Goal: Find specific fact: Find specific fact

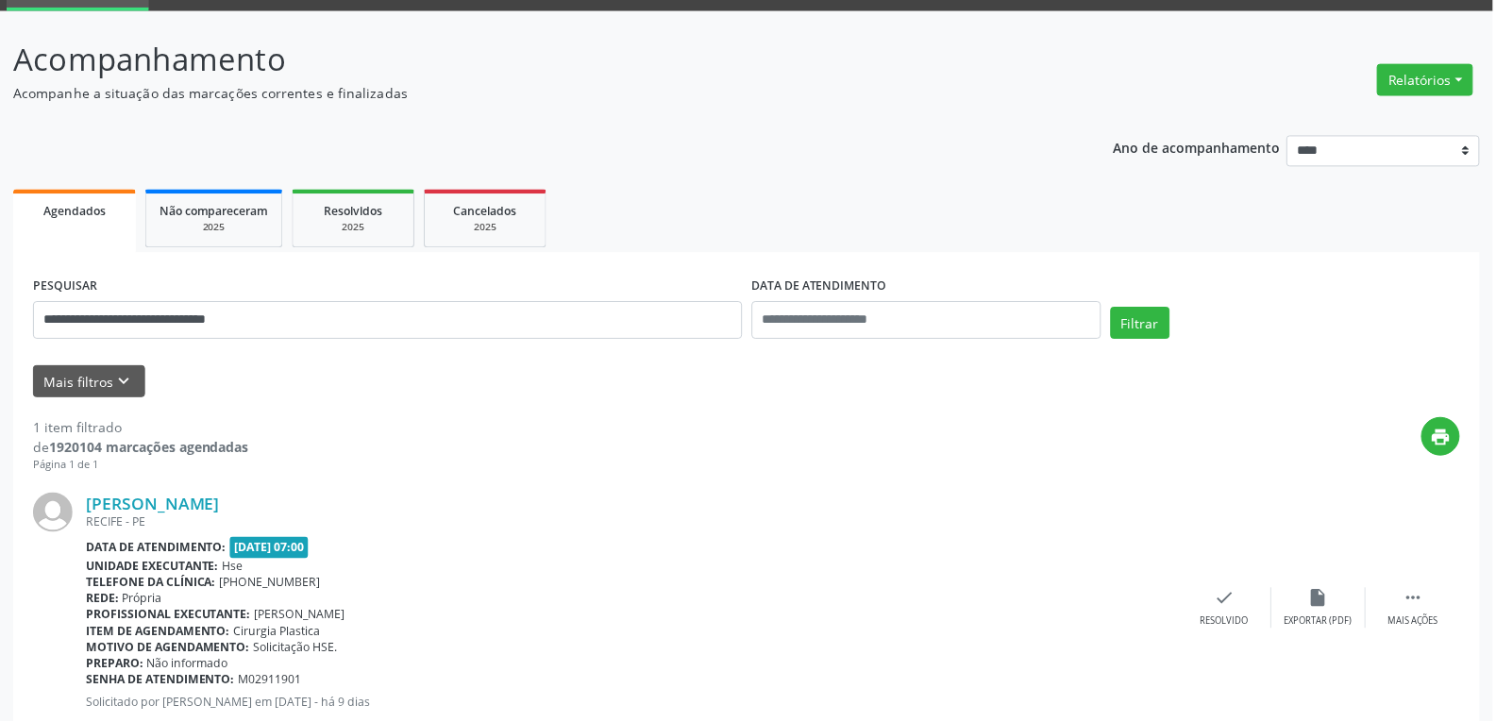
click at [1141, 308] on button "Filtrar" at bounding box center [1141, 324] width 59 height 32
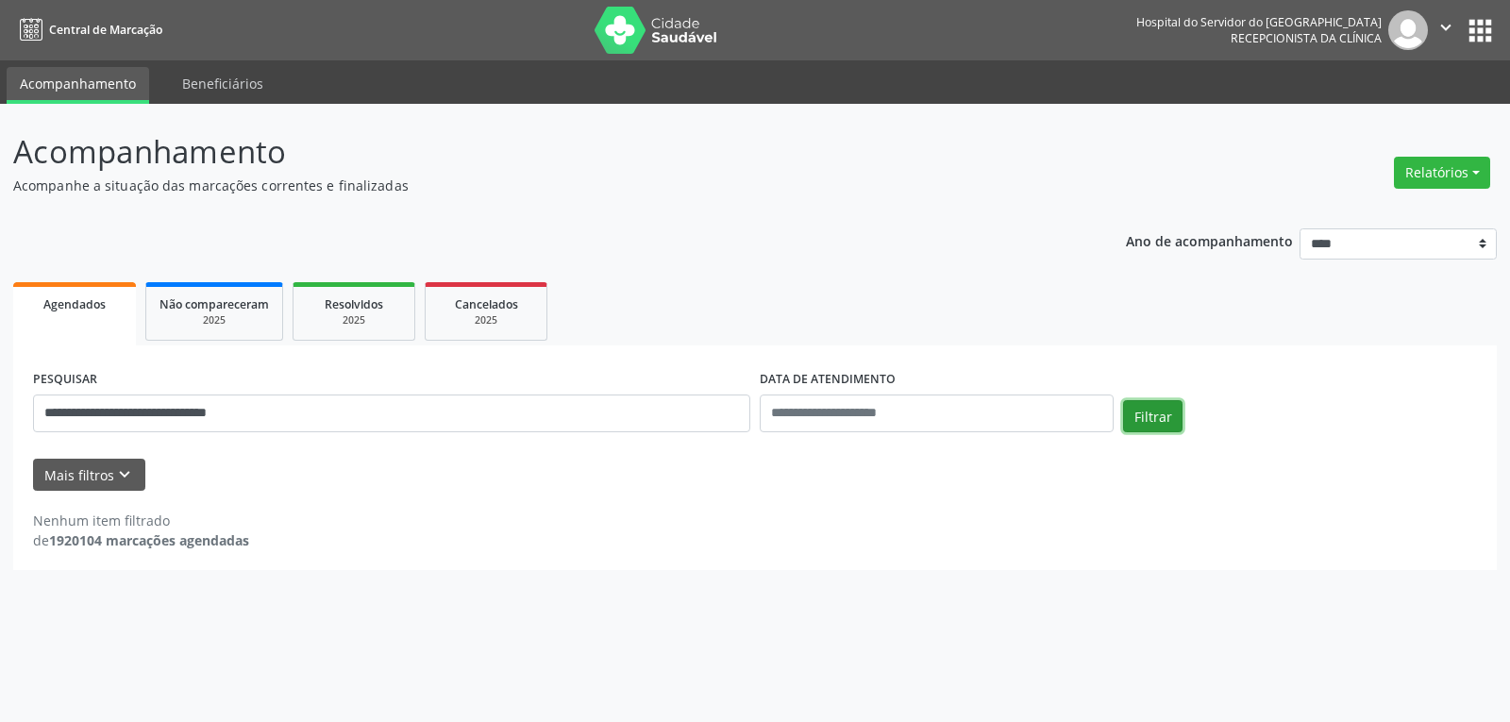
click at [1134, 414] on button "Filtrar" at bounding box center [1152, 416] width 59 height 32
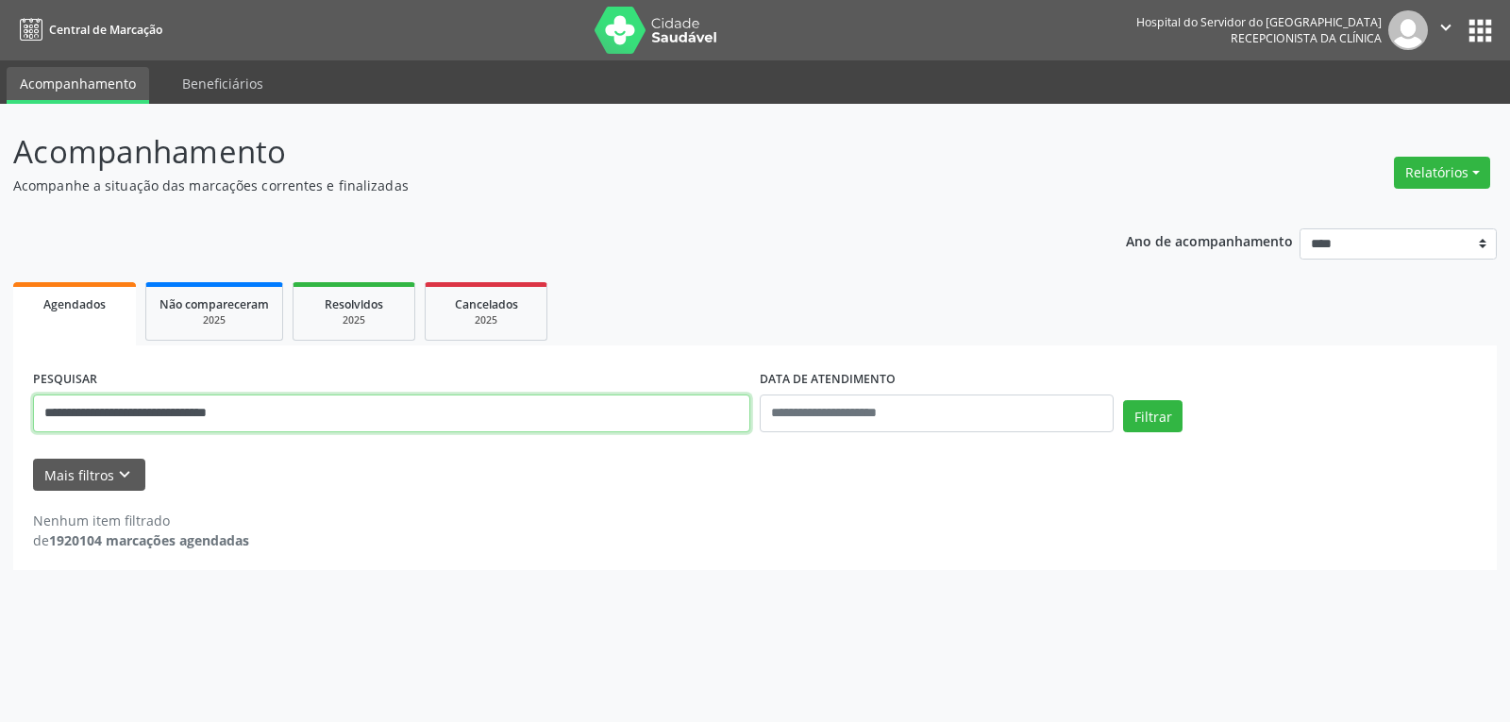
click at [56, 406] on input "**********" at bounding box center [391, 413] width 717 height 38
click at [1123, 400] on button "Filtrar" at bounding box center [1152, 416] width 59 height 32
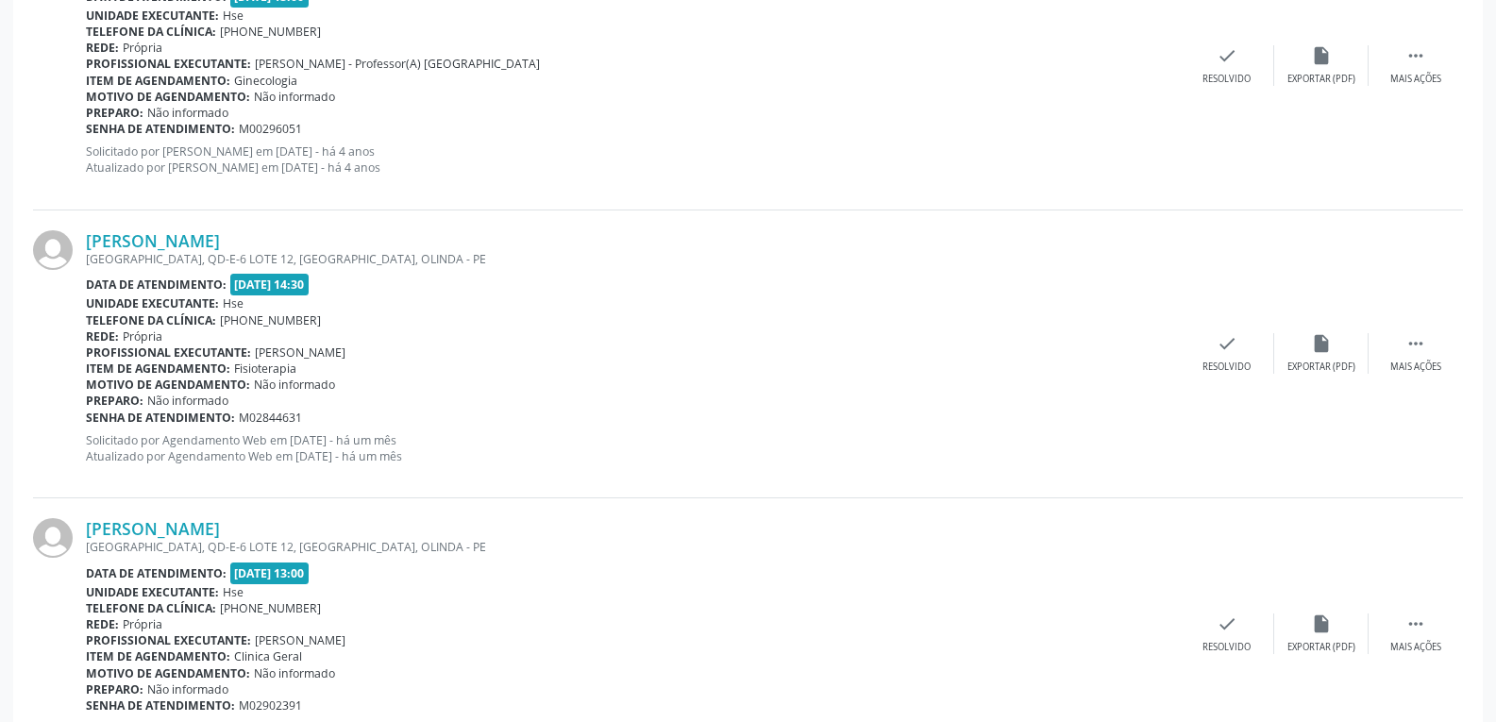
scroll to position [725, 0]
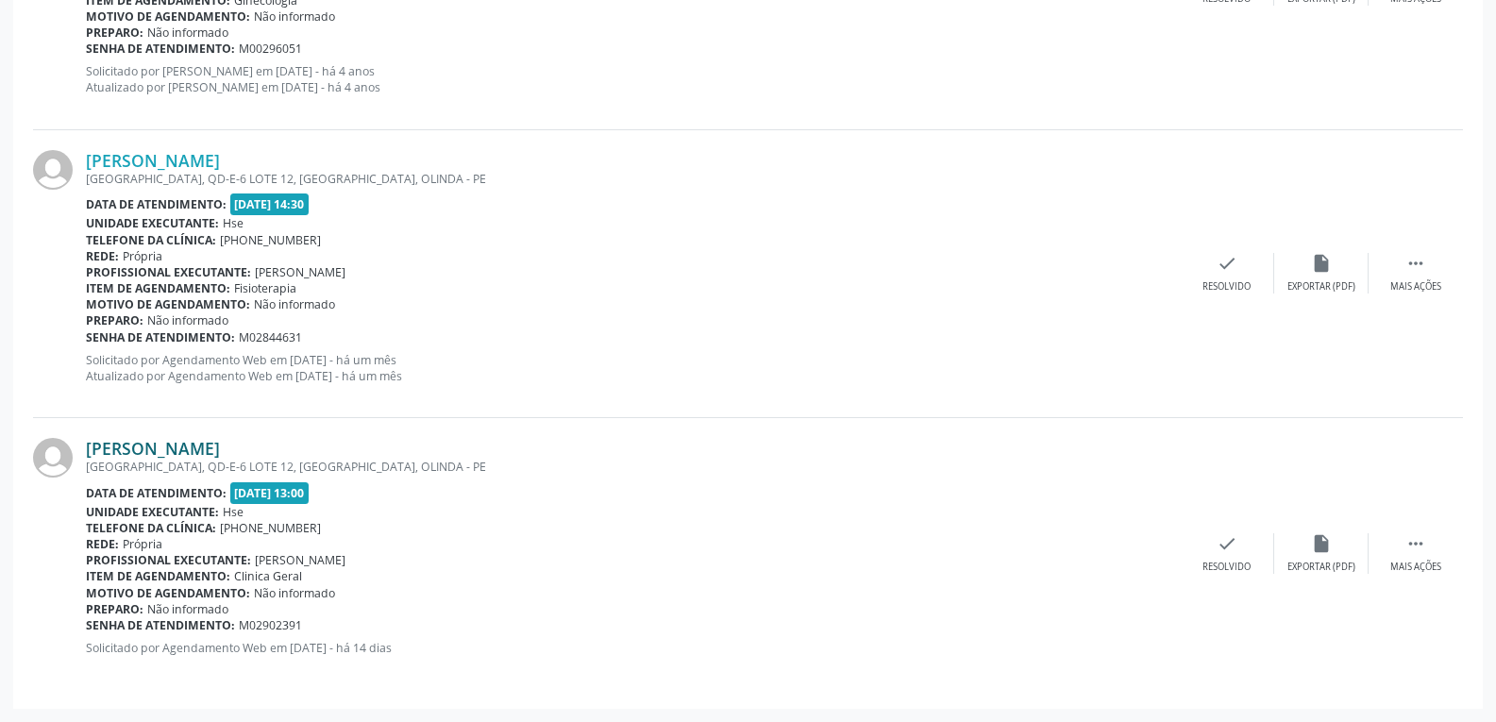
click at [220, 442] on link "[PERSON_NAME]" at bounding box center [153, 448] width 134 height 21
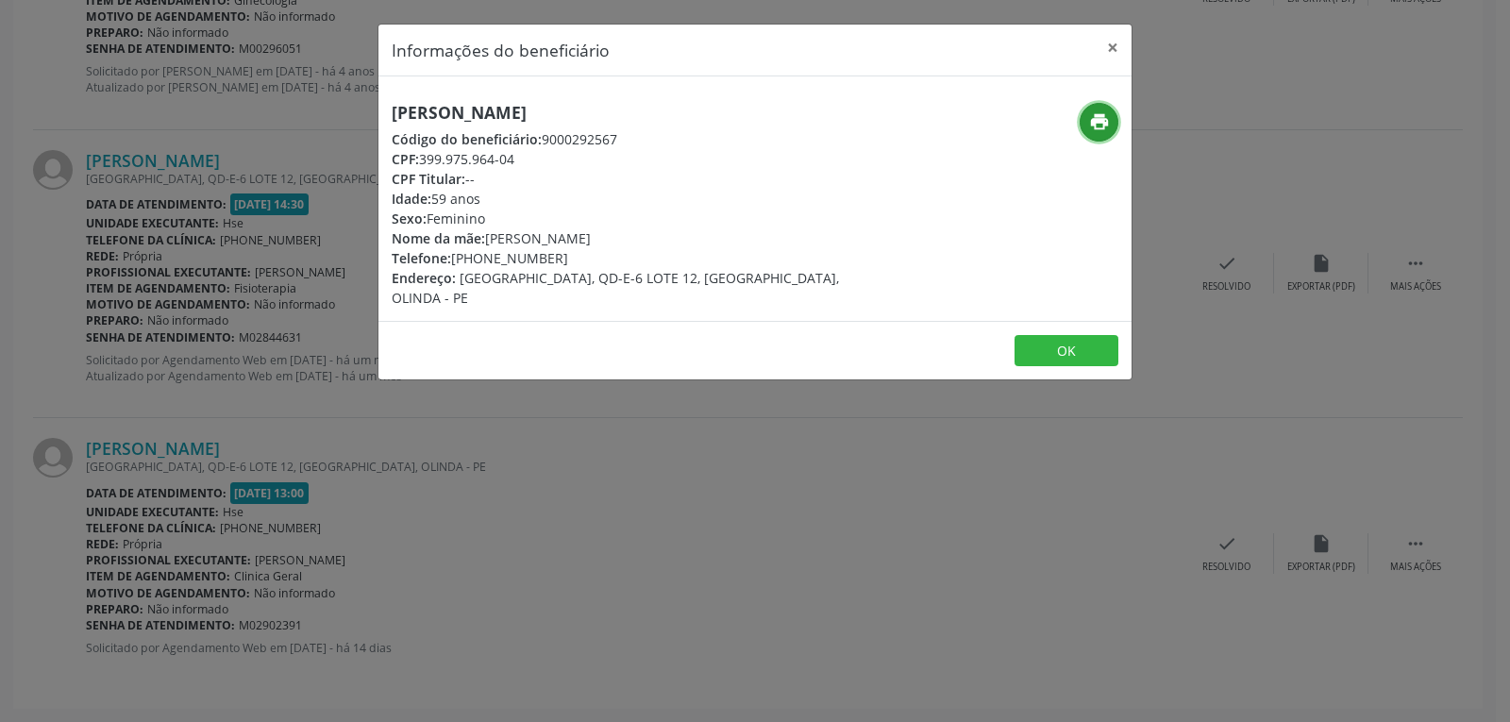
click at [1096, 117] on icon "print" at bounding box center [1099, 121] width 21 height 21
drag, startPoint x: 419, startPoint y: 156, endPoint x: 608, endPoint y: 159, distance: 188.7
click at [608, 159] on div "CPF: 399.975.964-04" at bounding box center [630, 159] width 476 height 20
copy div "399.975.964-04"
drag, startPoint x: 483, startPoint y: 260, endPoint x: 586, endPoint y: 259, distance: 102.9
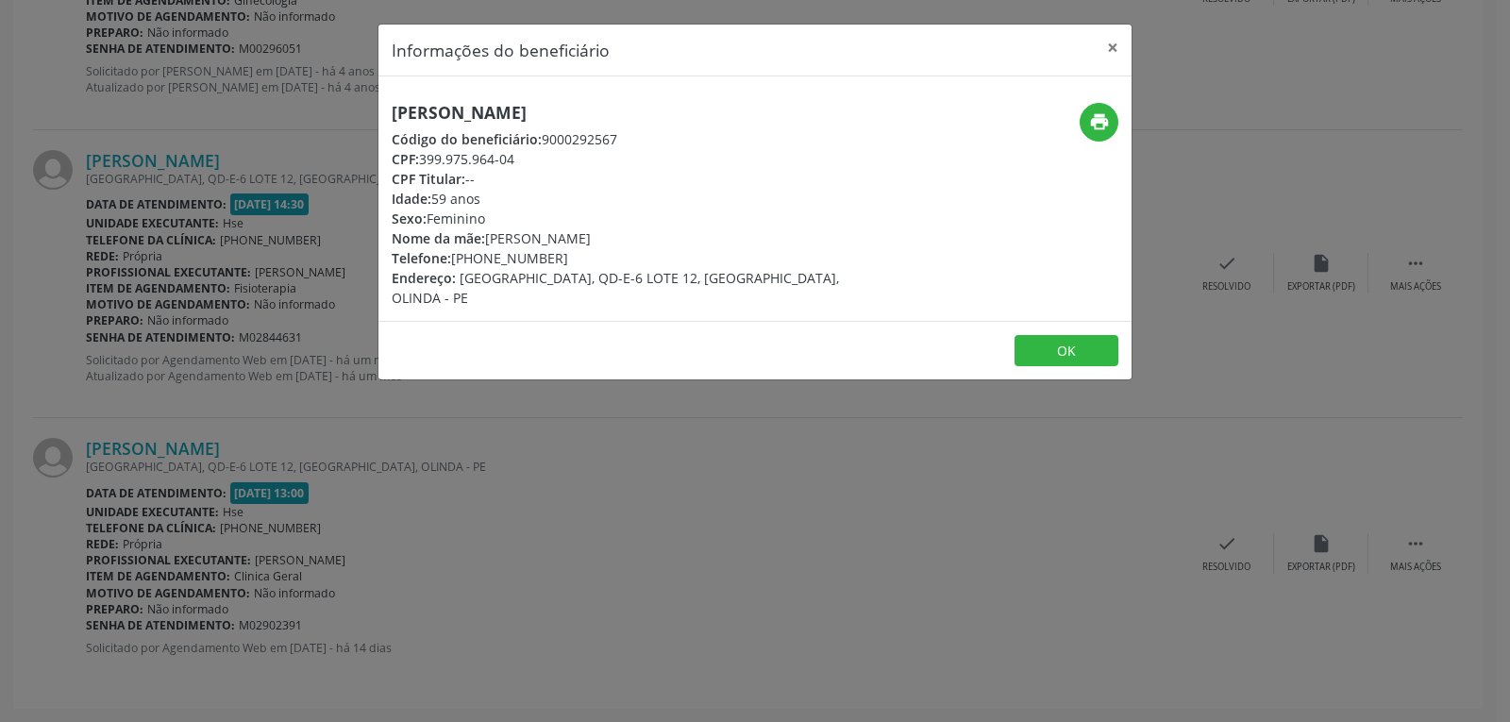
click at [586, 259] on div "Telefone: [PHONE_NUMBER]" at bounding box center [630, 258] width 476 height 20
copy div "98544-8084"
drag, startPoint x: 1111, startPoint y: 44, endPoint x: 1045, endPoint y: 3, distance: 77.2
click at [1111, 42] on button "×" at bounding box center [1113, 48] width 38 height 46
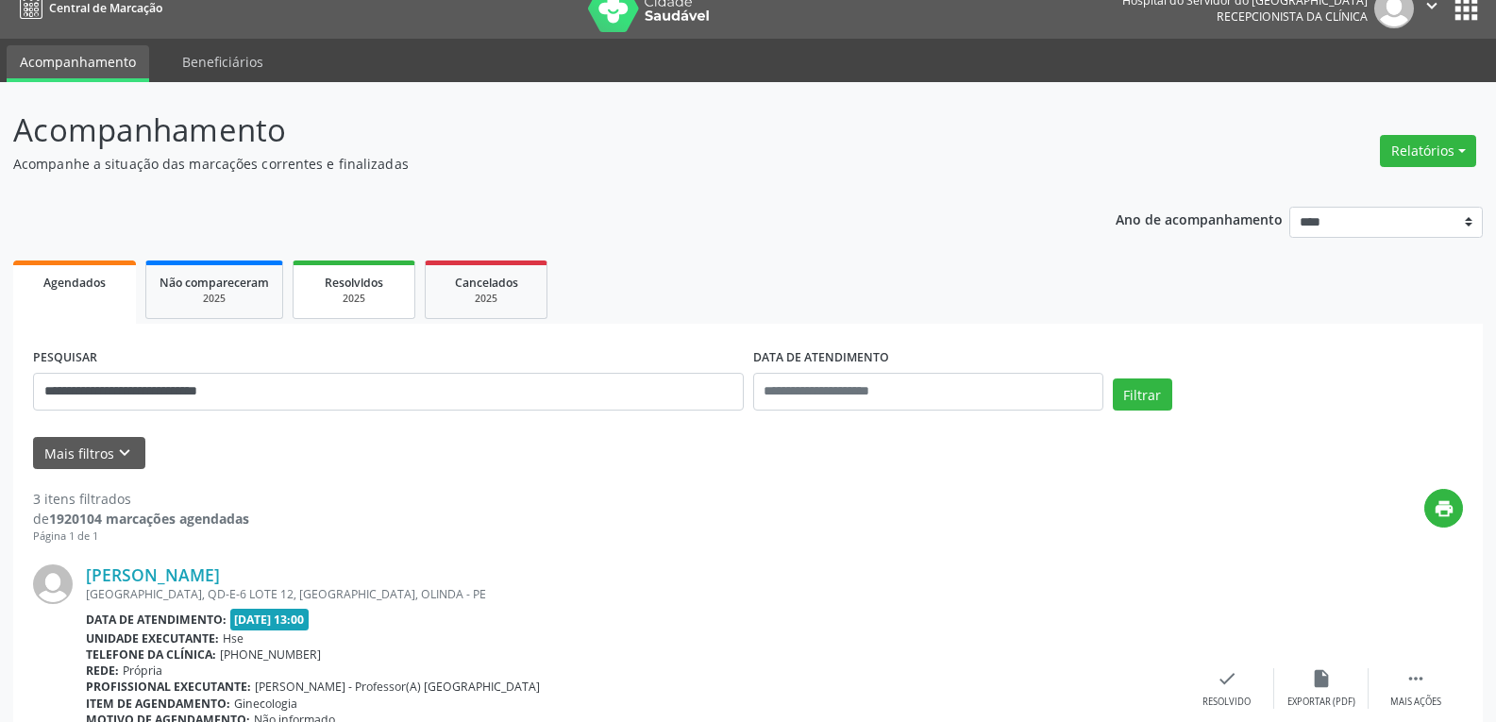
scroll to position [0, 0]
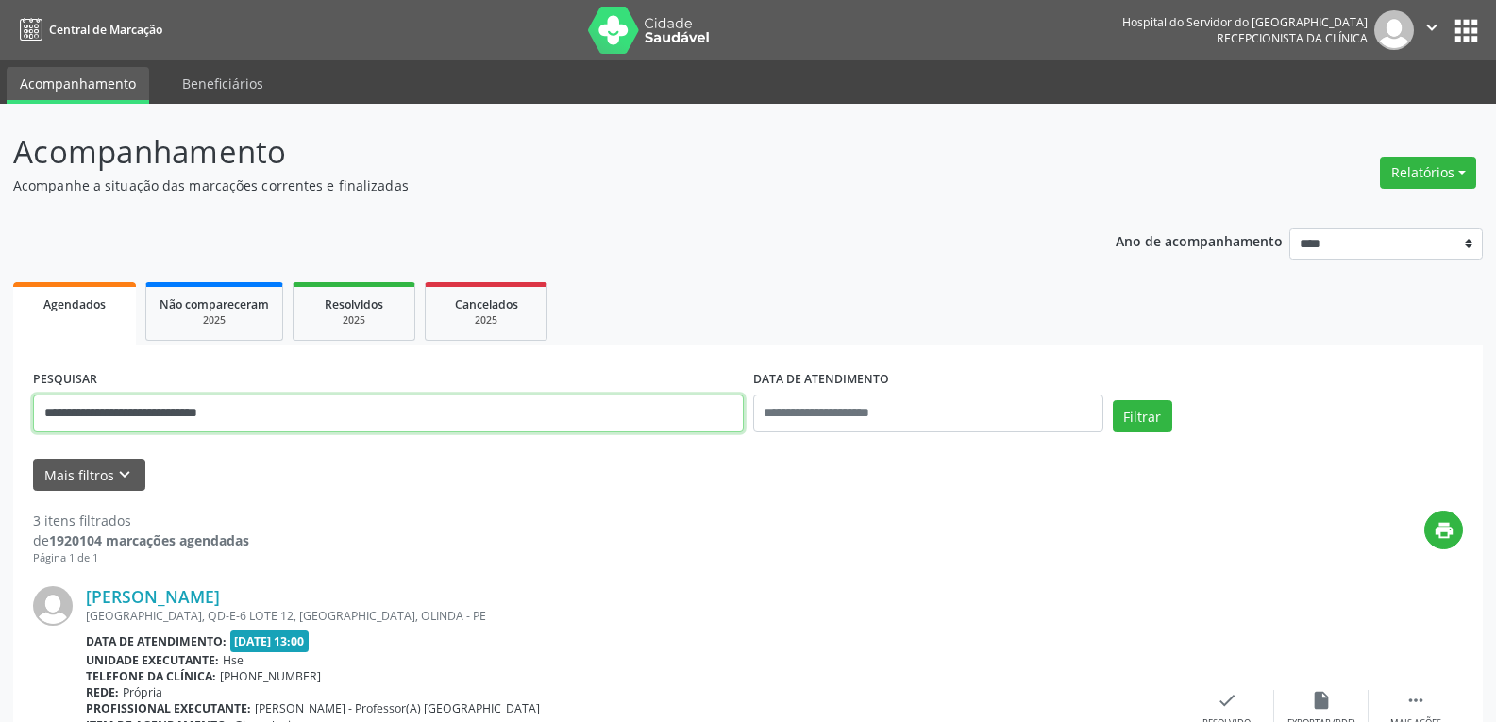
drag, startPoint x: 267, startPoint y: 411, endPoint x: 0, endPoint y: 410, distance: 267.0
type input "**********"
click at [1112, 400] on button "Filtrar" at bounding box center [1141, 416] width 59 height 32
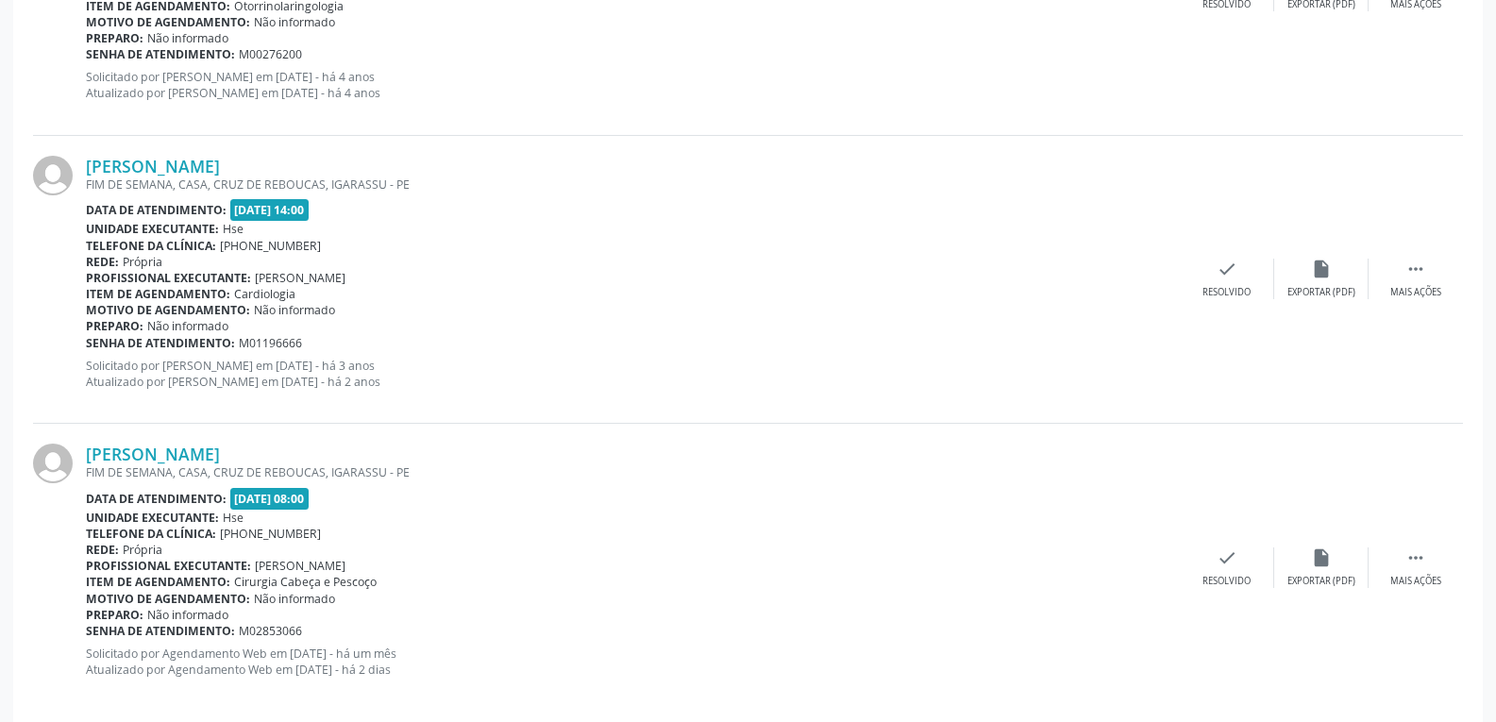
scroll to position [741, 0]
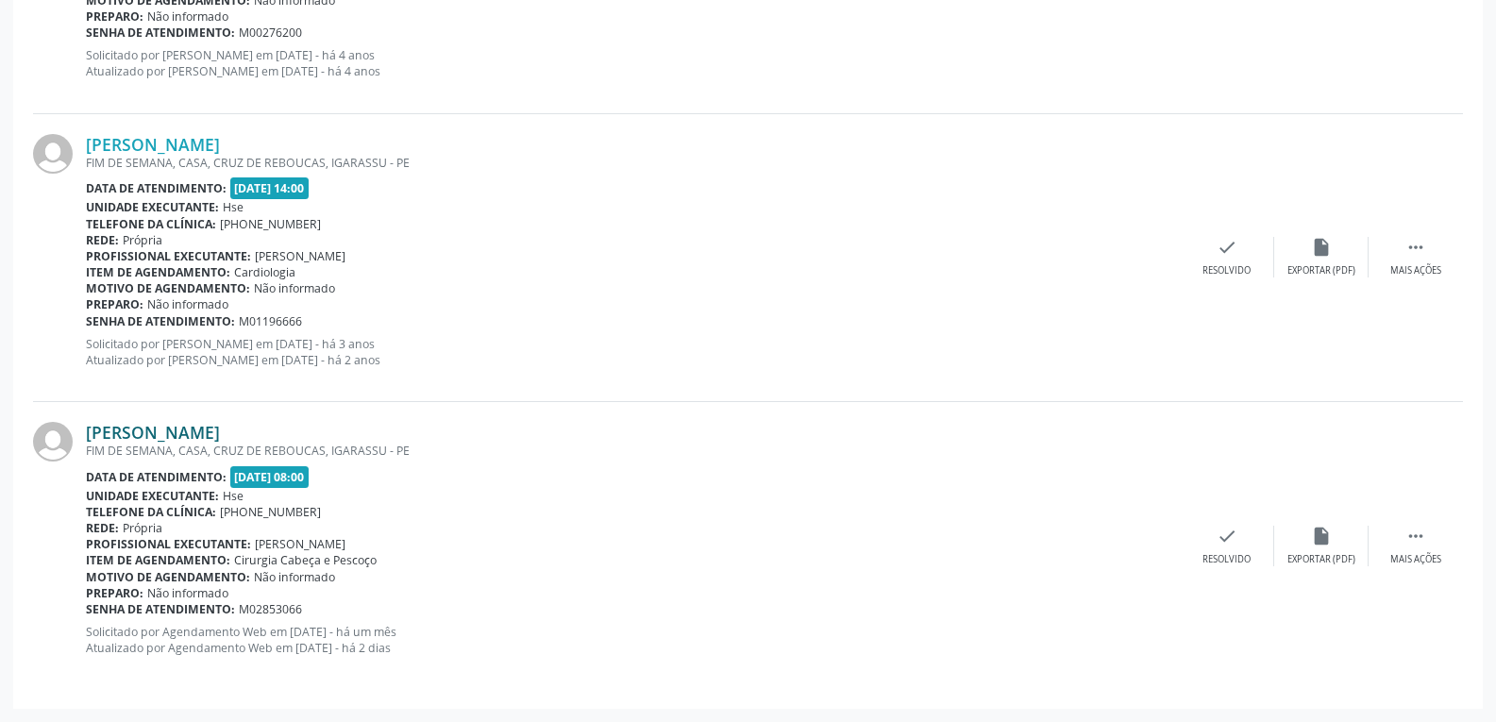
click at [198, 433] on link "[PERSON_NAME]" at bounding box center [153, 432] width 134 height 21
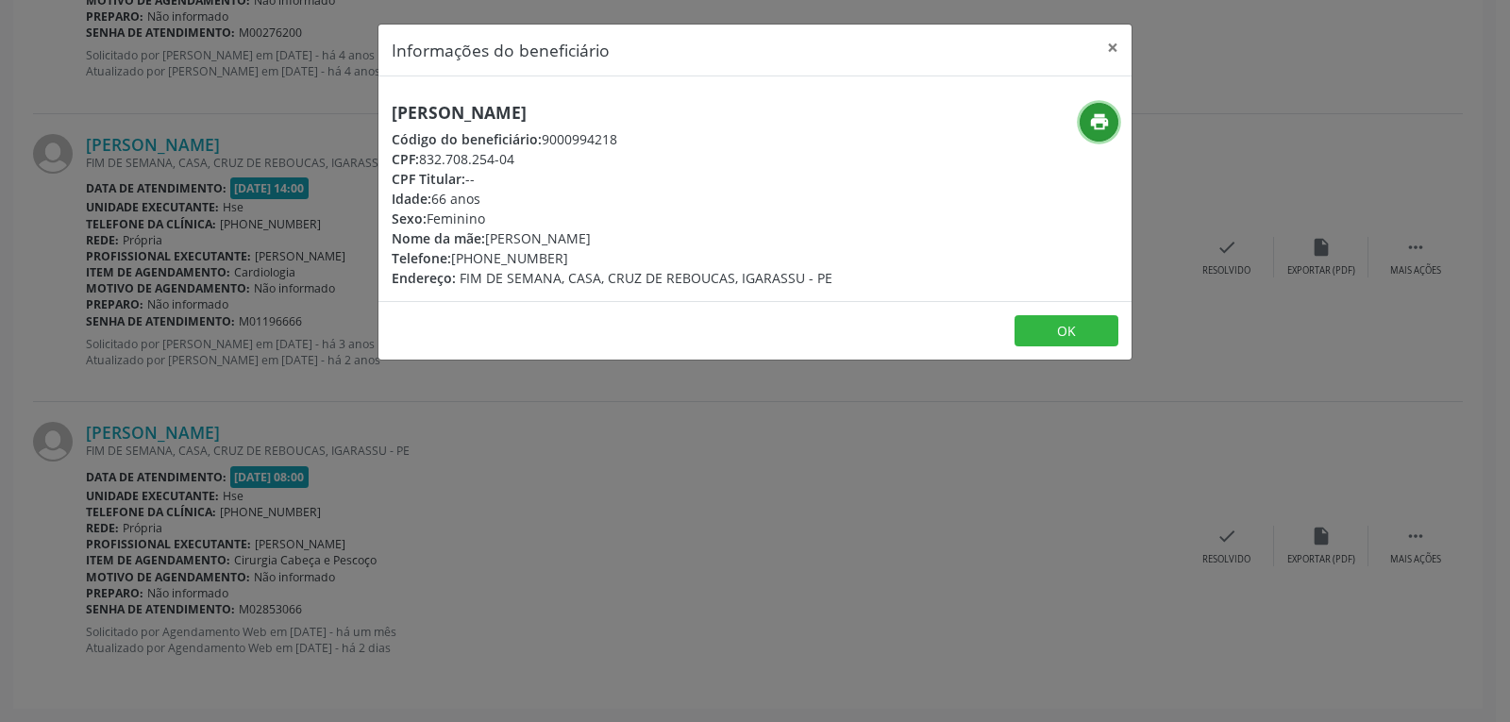
click at [1093, 124] on icon "print" at bounding box center [1099, 121] width 21 height 21
drag, startPoint x: 420, startPoint y: 158, endPoint x: 561, endPoint y: 158, distance: 141.5
click at [561, 158] on div "CPF: 832.708.254-04" at bounding box center [612, 159] width 441 height 20
copy div "832.708.254-04"
click at [1116, 41] on button "×" at bounding box center [1113, 48] width 38 height 46
